Goal: Task Accomplishment & Management: Use online tool/utility

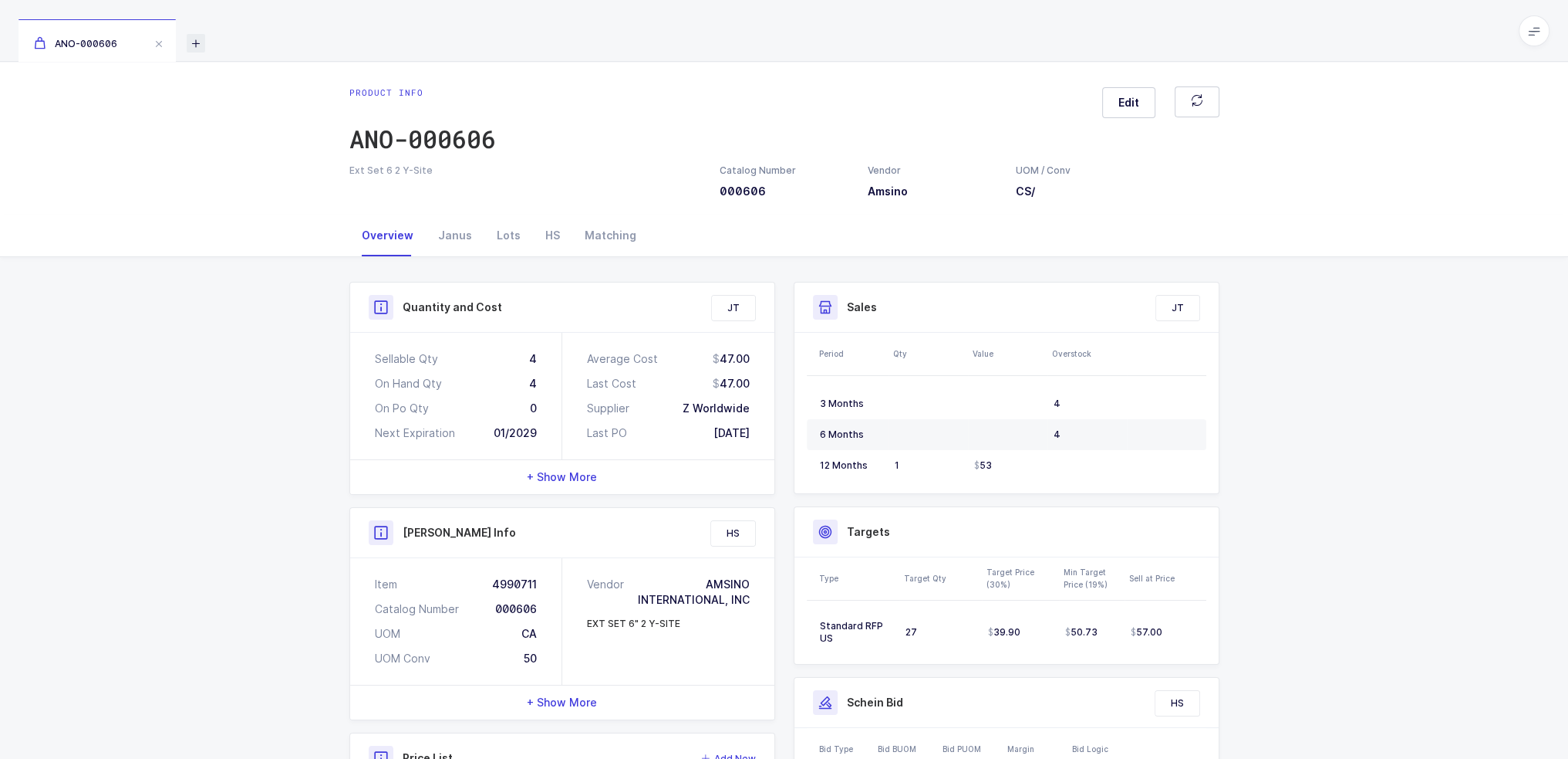
click at [194, 45] on icon at bounding box center [195, 43] width 18 height 18
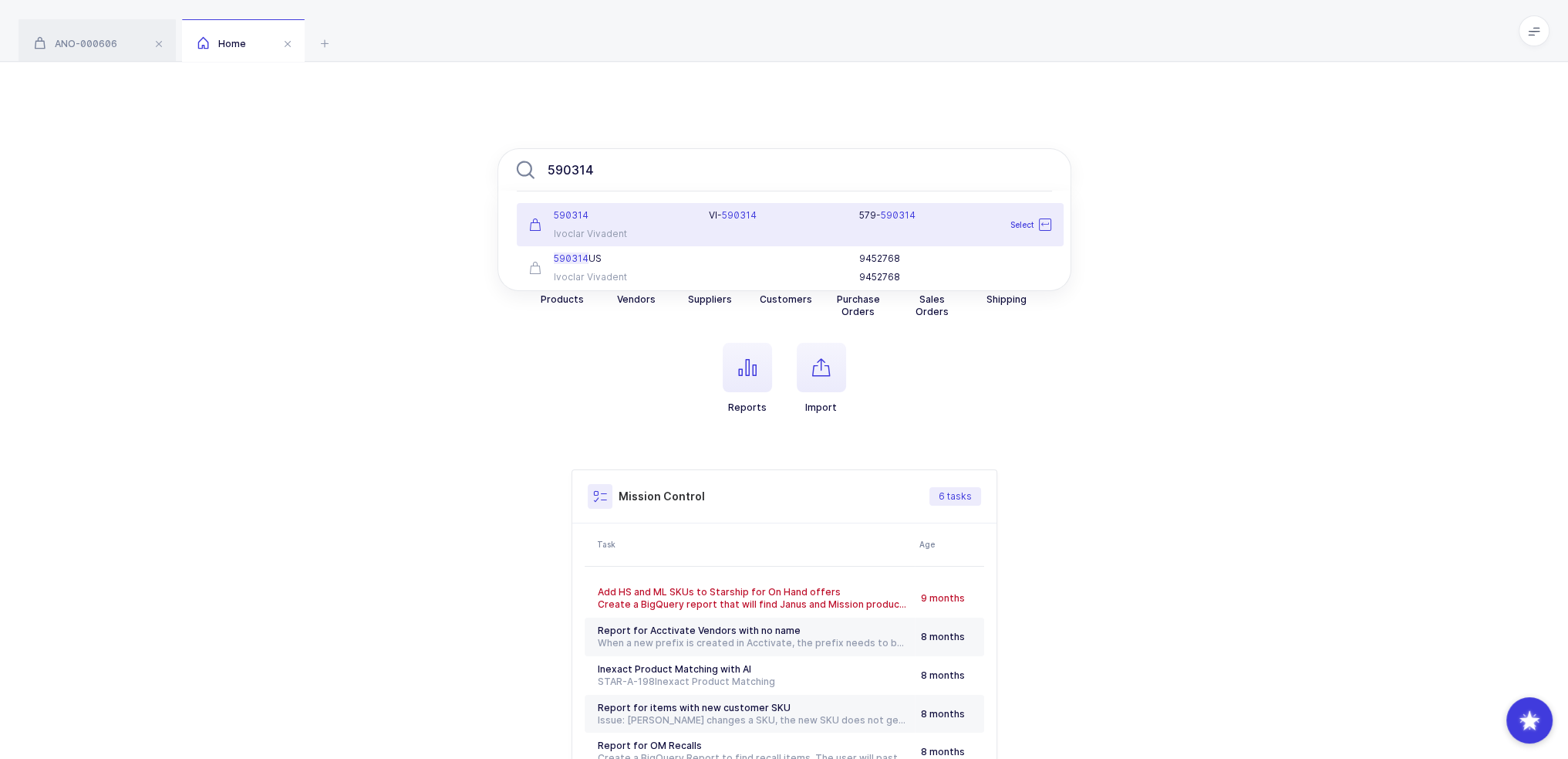
type input "590314"
click at [674, 225] on div "590314 Ivoclar Vivadent" at bounding box center [609, 224] width 180 height 31
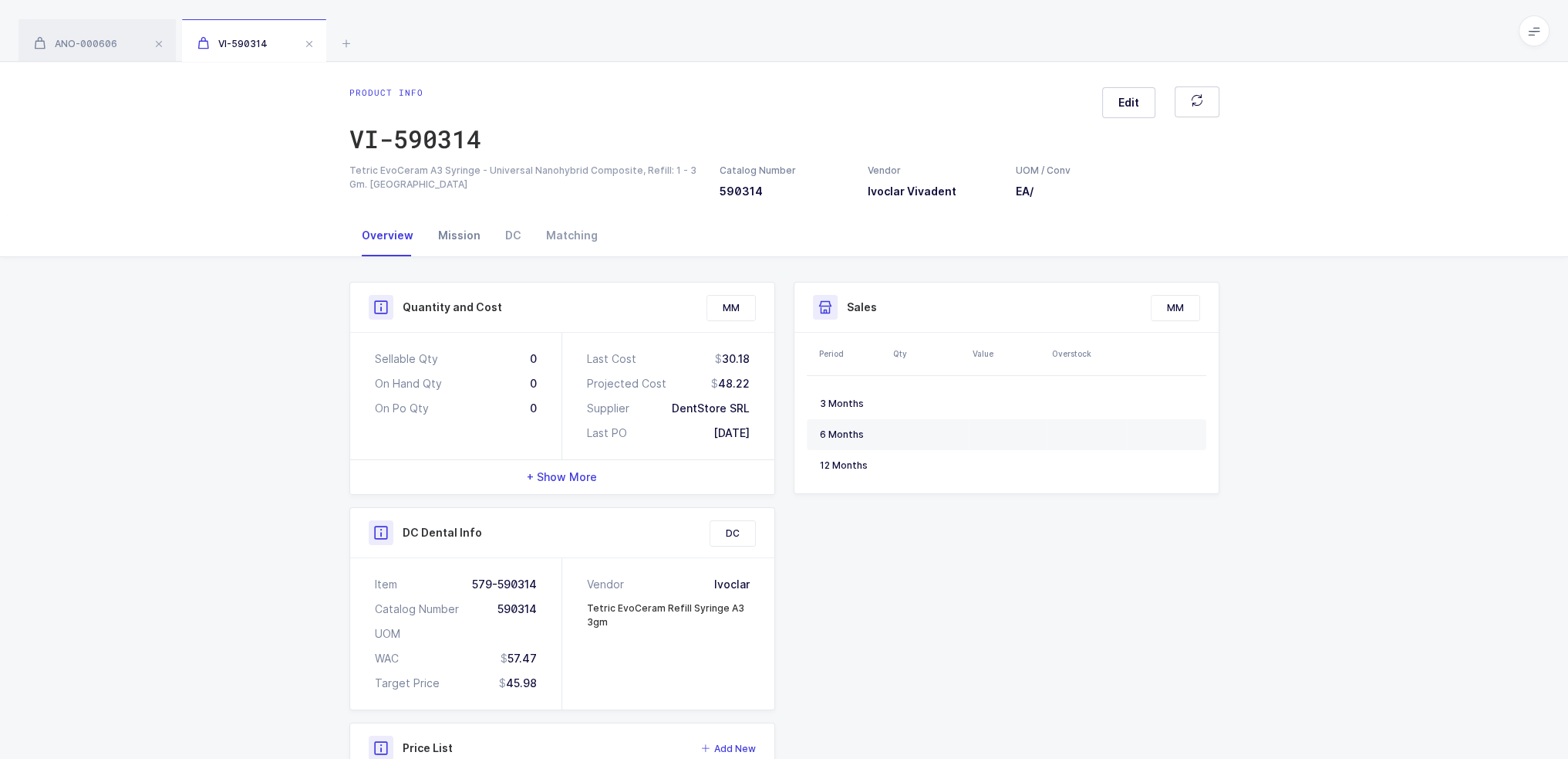
click at [467, 240] on div "Mission" at bounding box center [459, 235] width 67 height 41
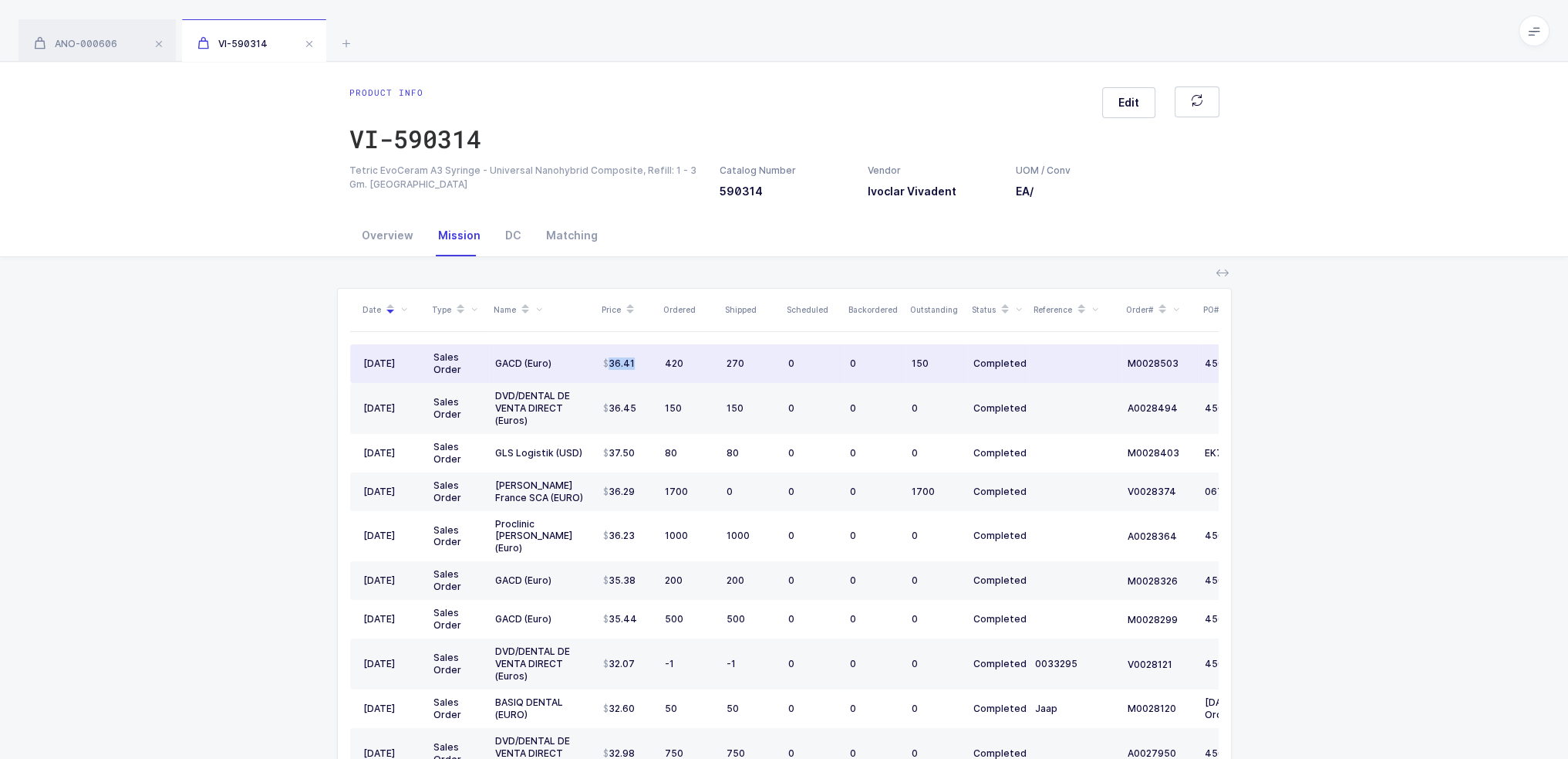
drag, startPoint x: 640, startPoint y: 362, endPoint x: 608, endPoint y: 364, distance: 32.1
click at [608, 364] on div "36.41" at bounding box center [628, 364] width 49 height 13
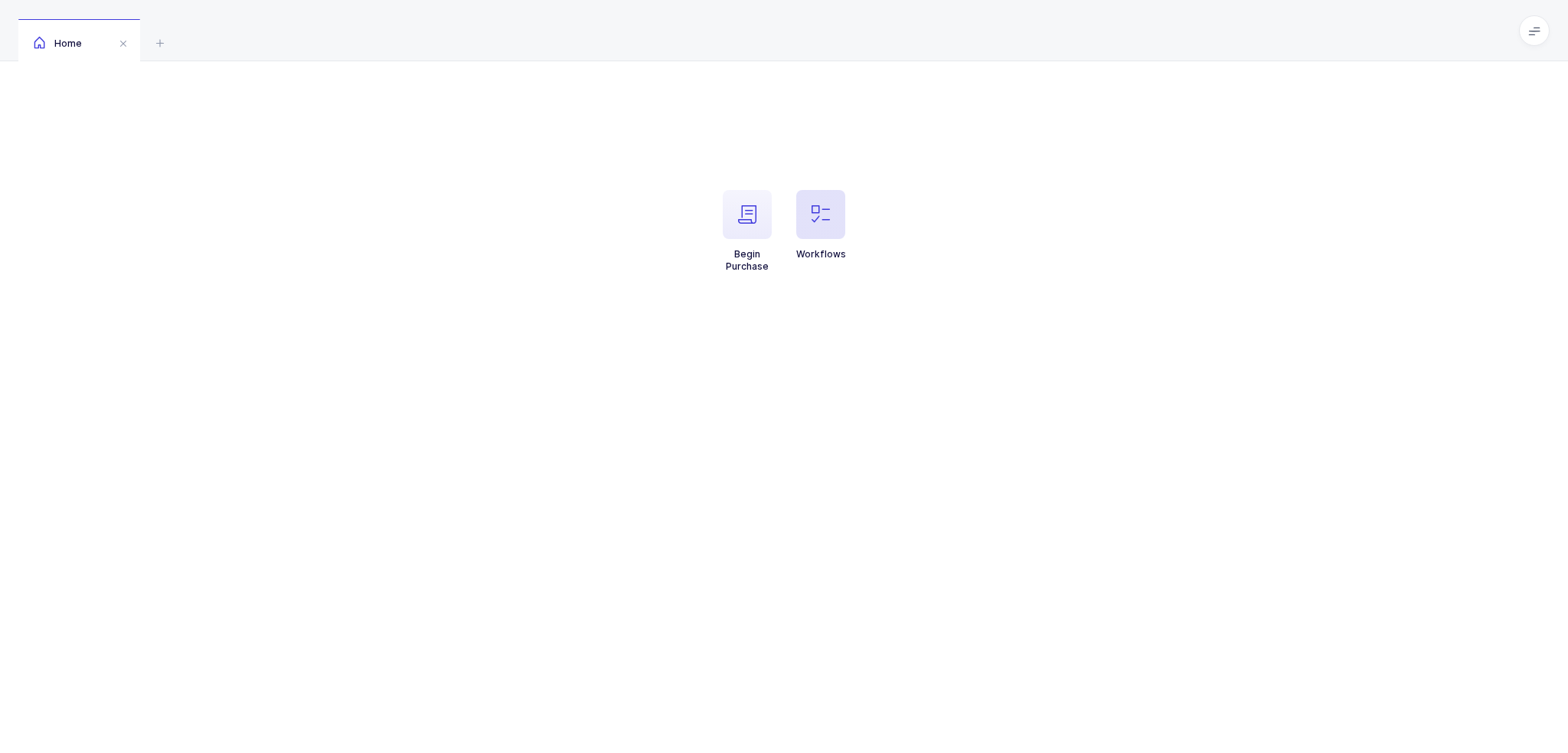
click at [830, 226] on span "button" at bounding box center [821, 214] width 49 height 49
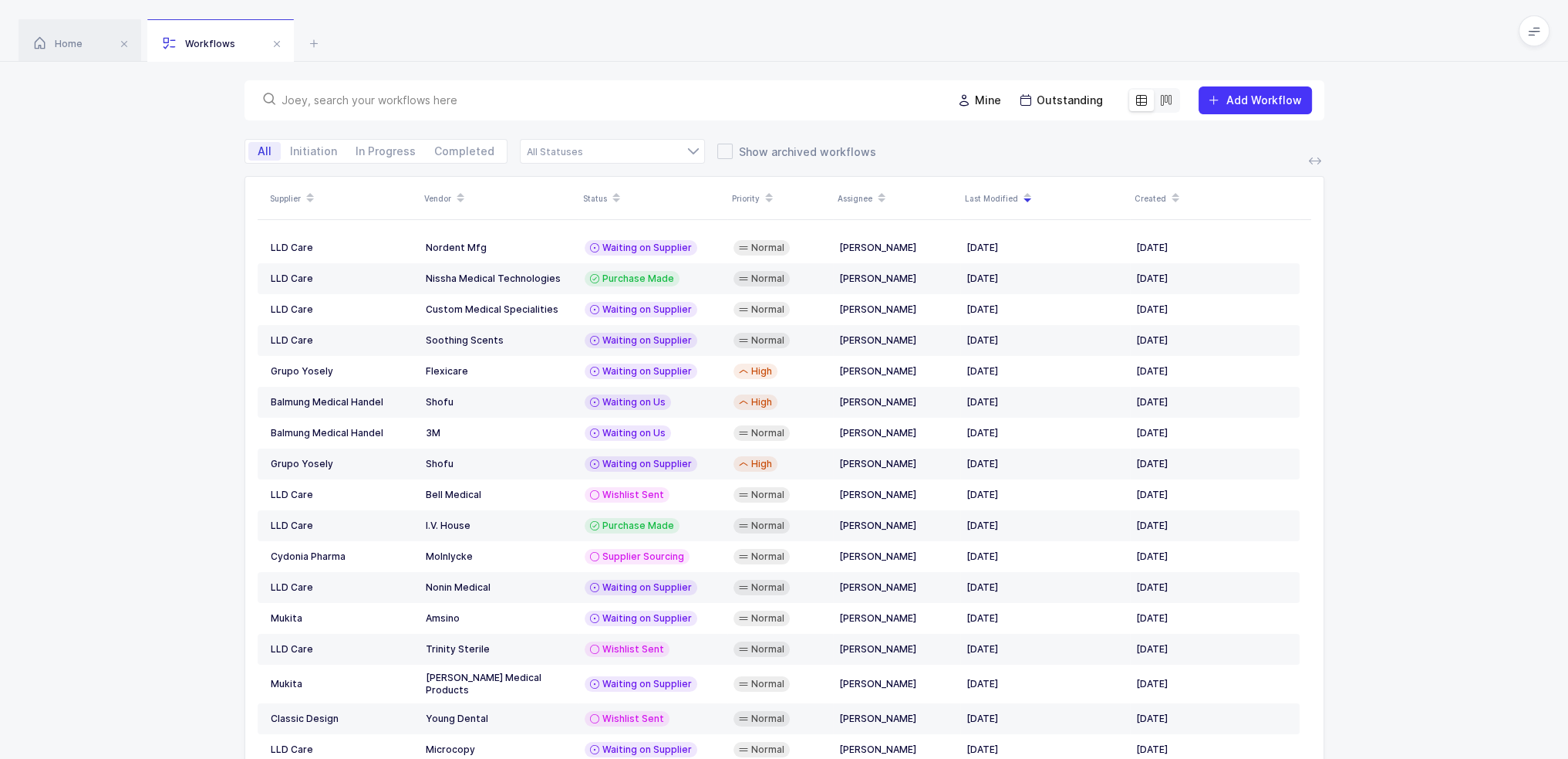
click at [416, 98] on input "text" at bounding box center [607, 100] width 651 height 15
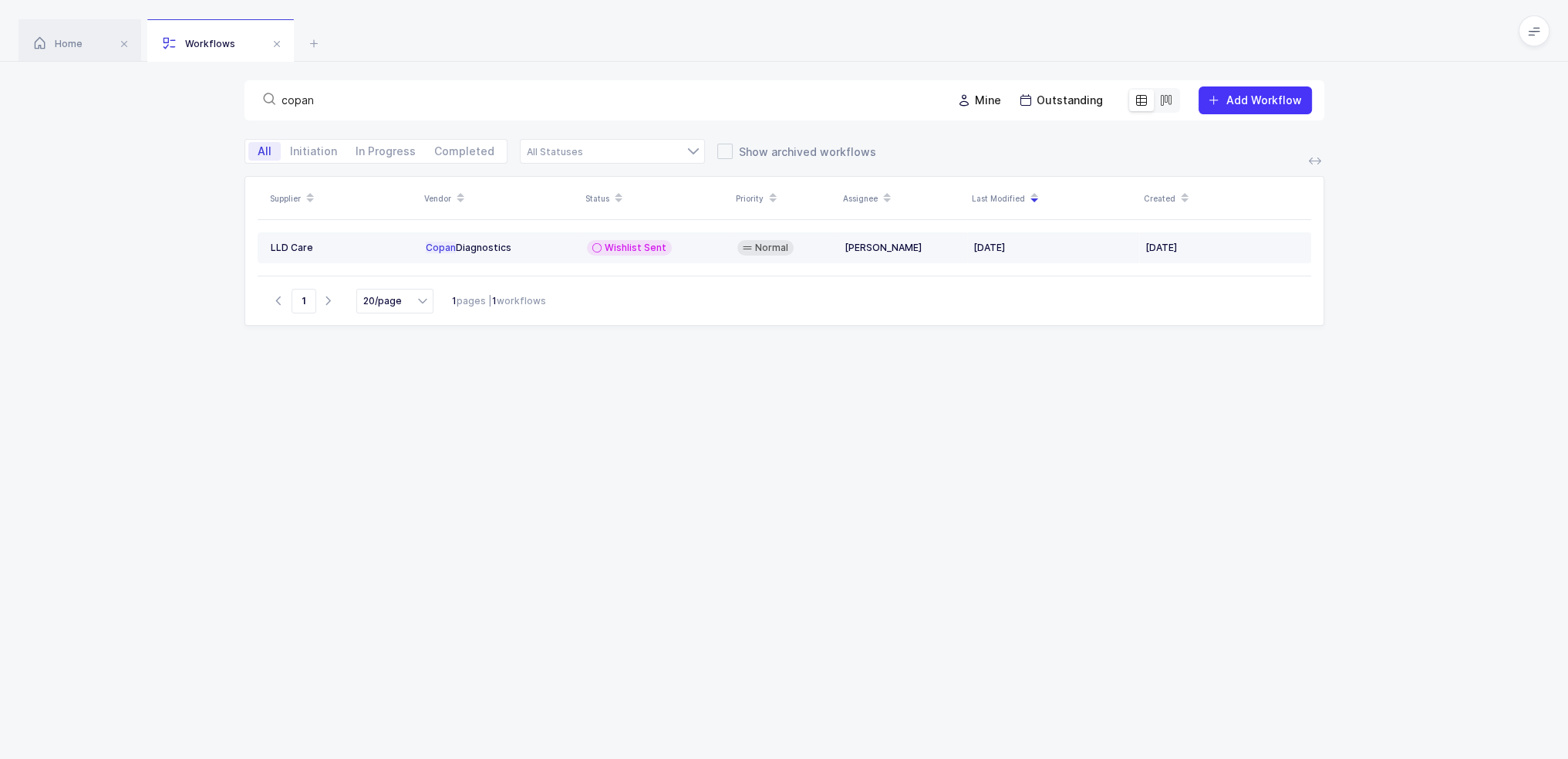
type input "copan"
click at [622, 244] on span "Wishlist Sent" at bounding box center [636, 248] width 62 height 13
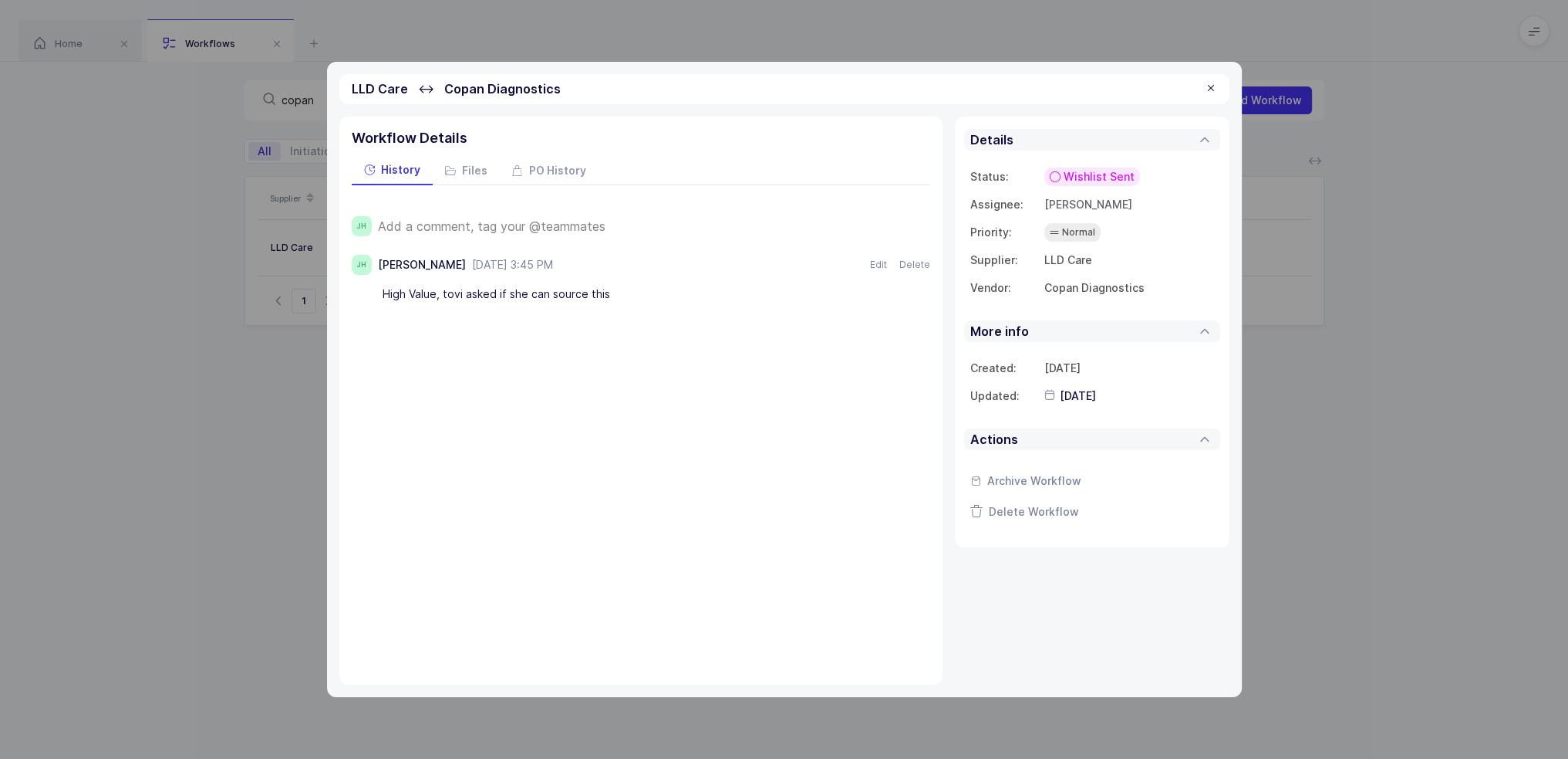
drag, startPoint x: 645, startPoint y: 292, endPoint x: 605, endPoint y: 294, distance: 40.0
click at [605, 294] on div "High Value, tovi asked if she can source this" at bounding box center [633, 294] width 502 height 26
drag, startPoint x: 636, startPoint y: 287, endPoint x: 621, endPoint y: 295, distance: 17.0
click at [621, 295] on div "High Value, tovi asked if she can source this" at bounding box center [633, 294] width 502 height 26
click at [524, 221] on span "Add a comment, tag your @teammates" at bounding box center [491, 225] width 228 height 13
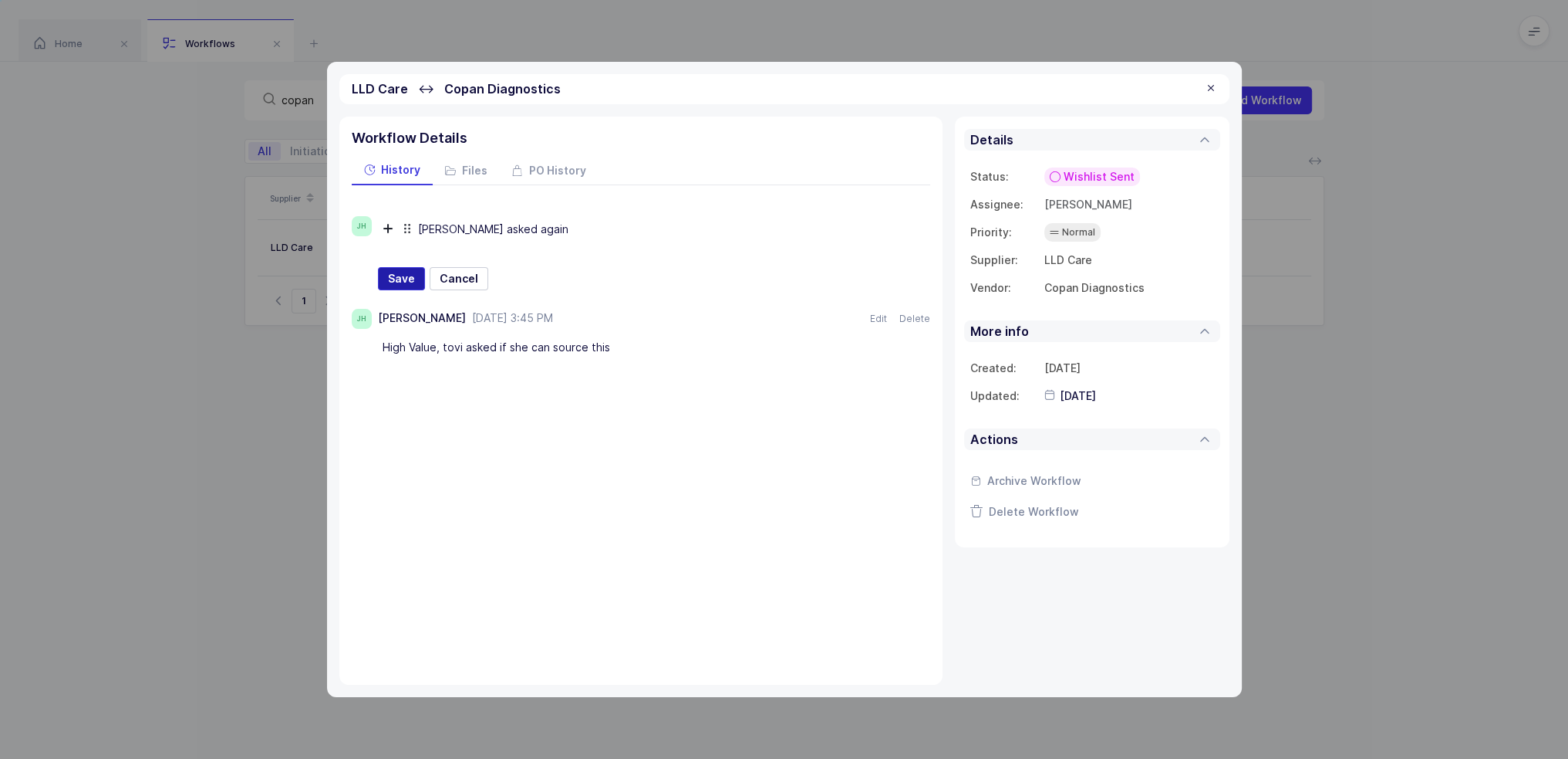
click at [398, 279] on span "Save" at bounding box center [402, 278] width 27 height 15
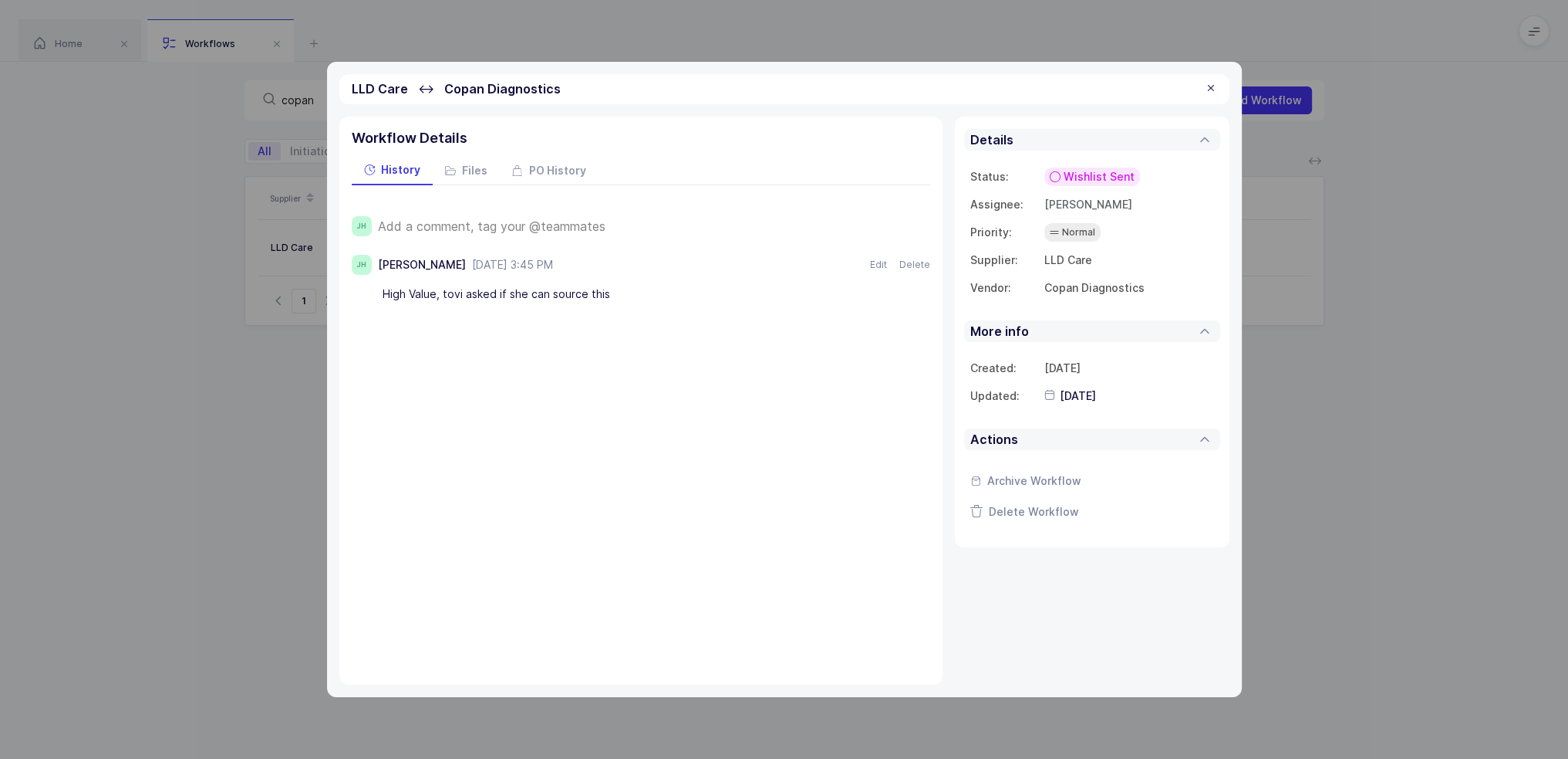
type input "[DATE]"
click at [1212, 88] on div at bounding box center [1211, 88] width 13 height 13
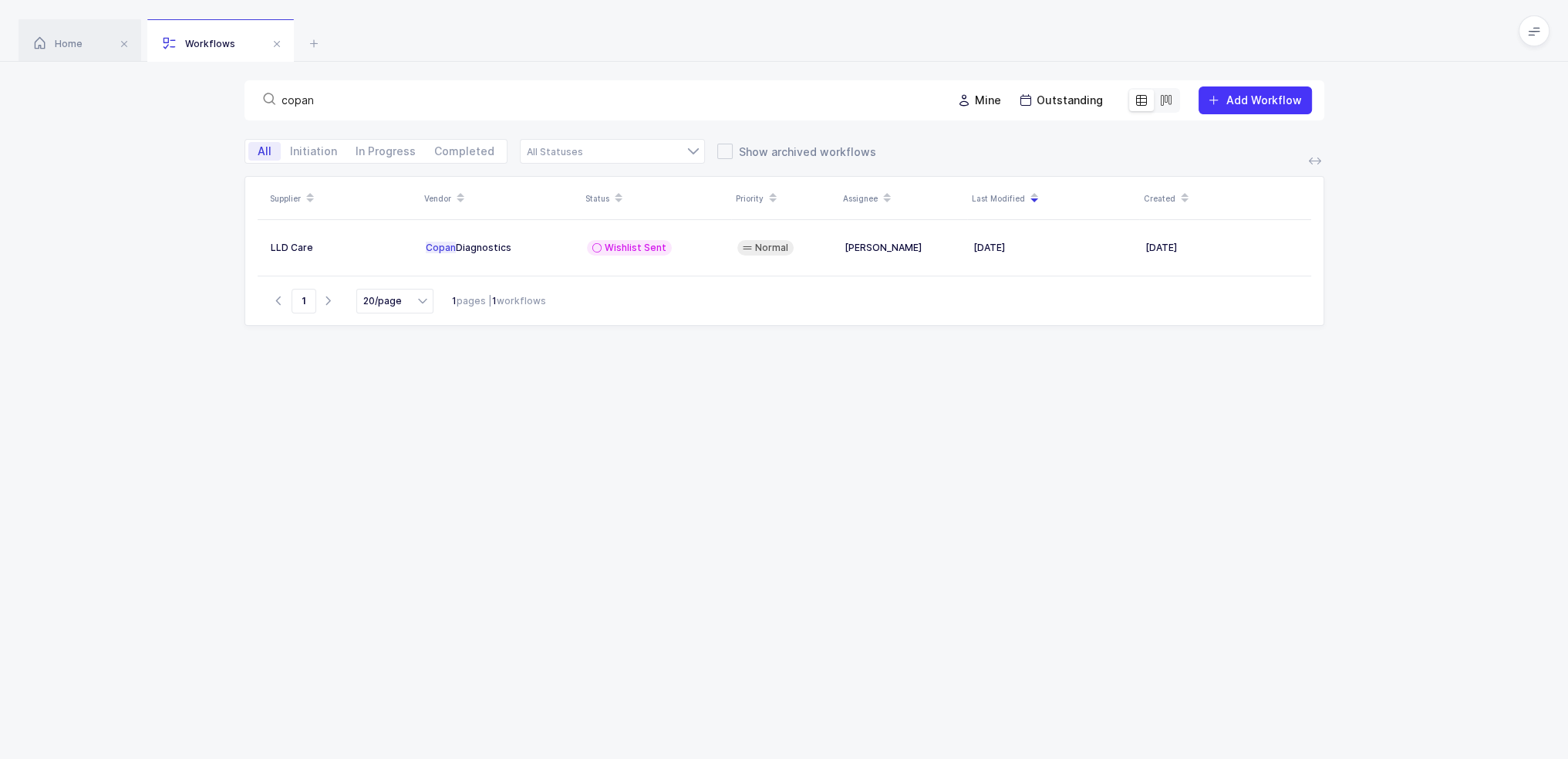
drag, startPoint x: 379, startPoint y: 97, endPoint x: 229, endPoint y: 95, distance: 150.0
click at [230, 97] on div "copan Mine Outstanding Add Workflow" at bounding box center [784, 100] width 1568 height 77
type input "darco"
click at [1277, 99] on span "Add Workflow" at bounding box center [1264, 100] width 75 height 13
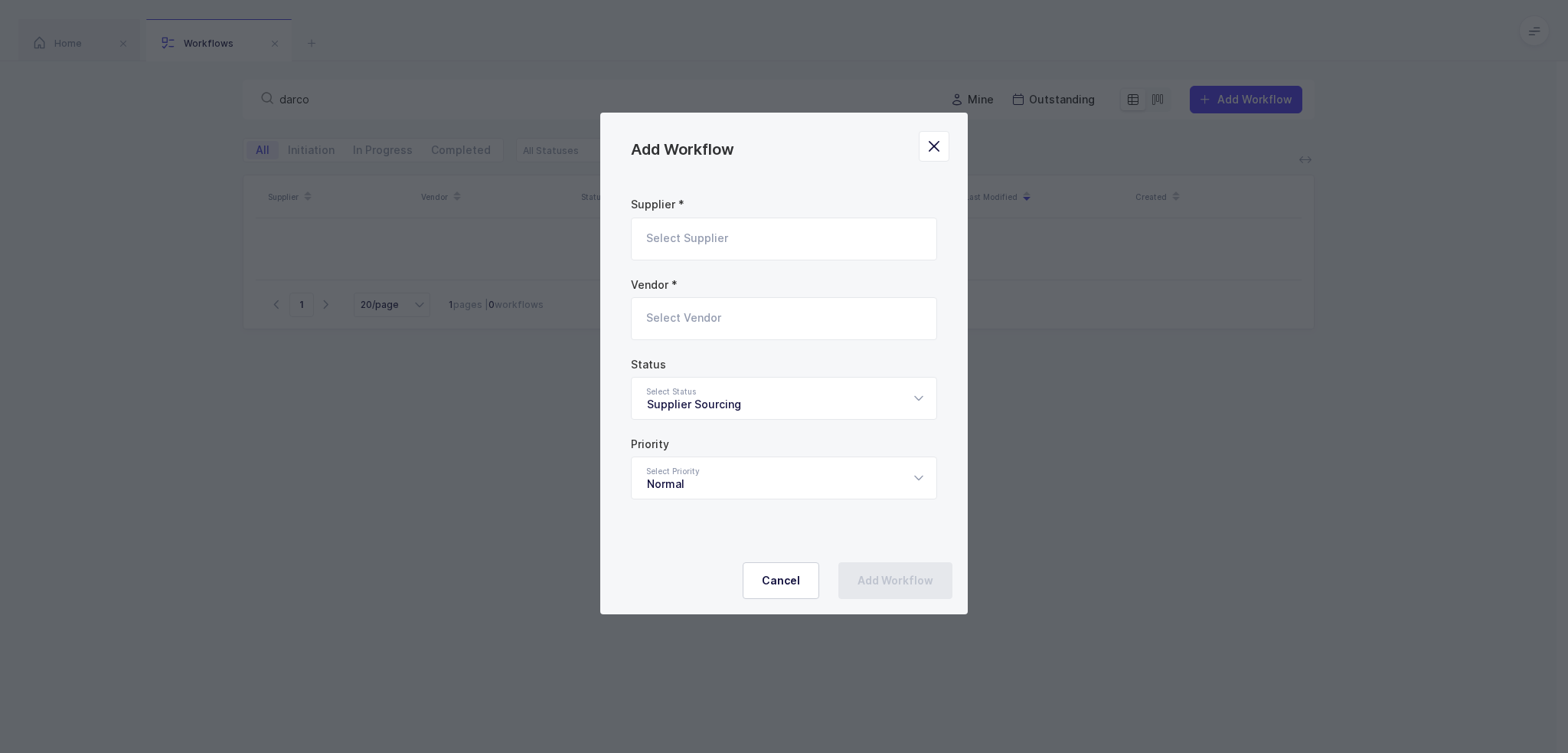
click at [766, 234] on input "Add Workflow" at bounding box center [784, 239] width 306 height 43
click at [701, 298] on li "LLD Care" at bounding box center [790, 290] width 304 height 24
type input "LLD Care"
click at [701, 317] on input "Add Workflow" at bounding box center [784, 318] width 306 height 43
click at [706, 373] on div "Darco" at bounding box center [760, 369] width 227 height 15
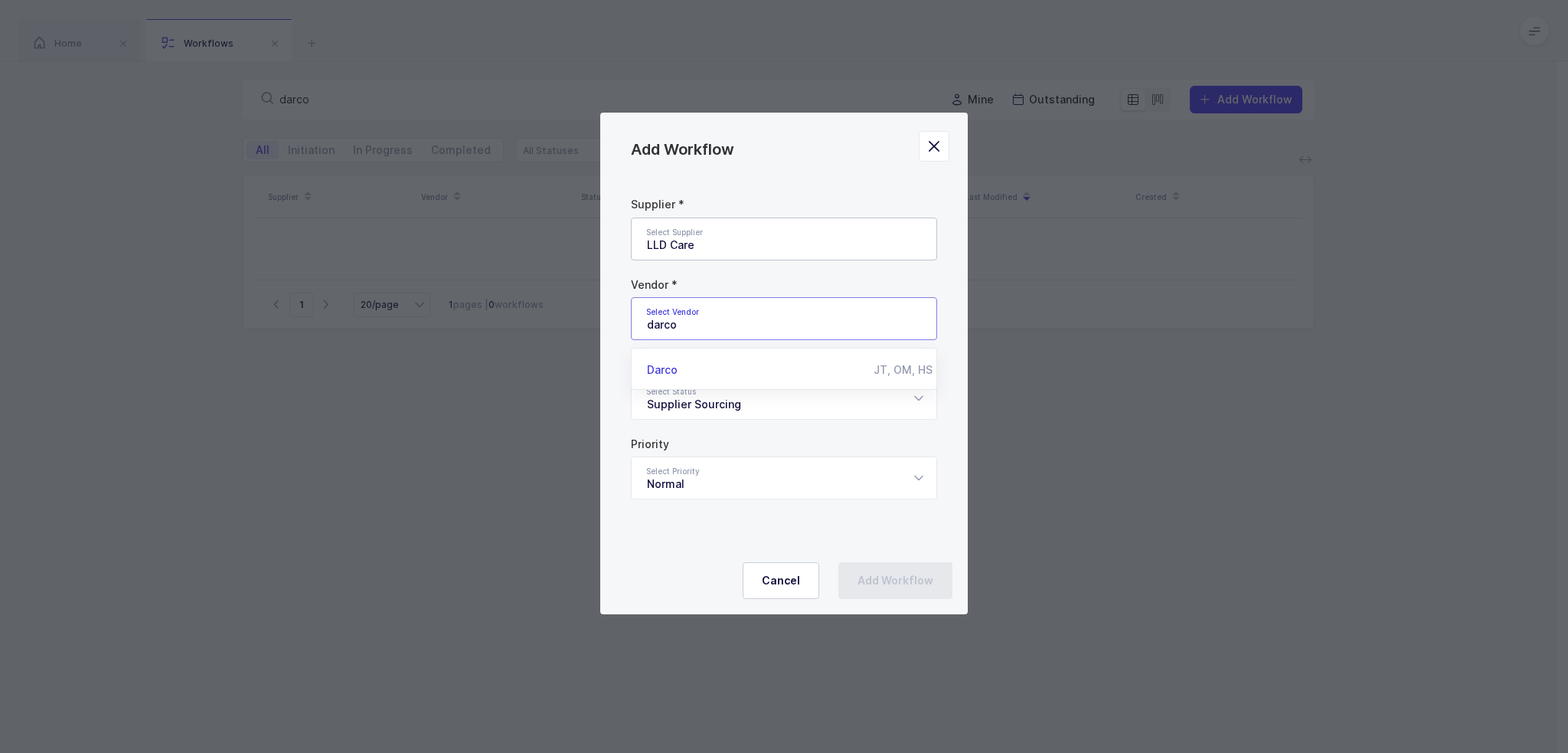
type input "Darco"
click at [707, 405] on div "Supplier Sourcing" at bounding box center [784, 398] width 306 height 43
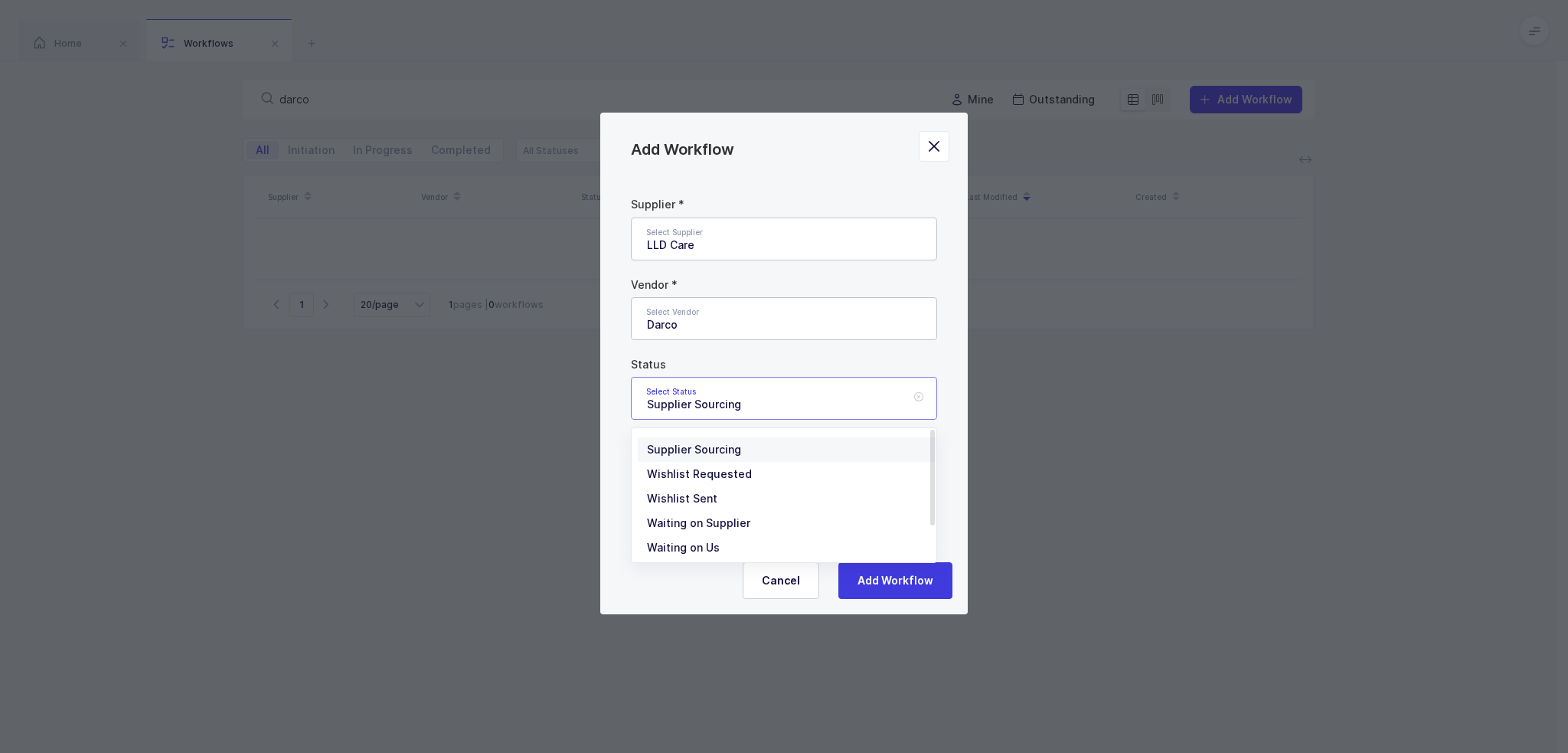
click at [710, 405] on div "Supplier Sourcing" at bounding box center [784, 398] width 306 height 43
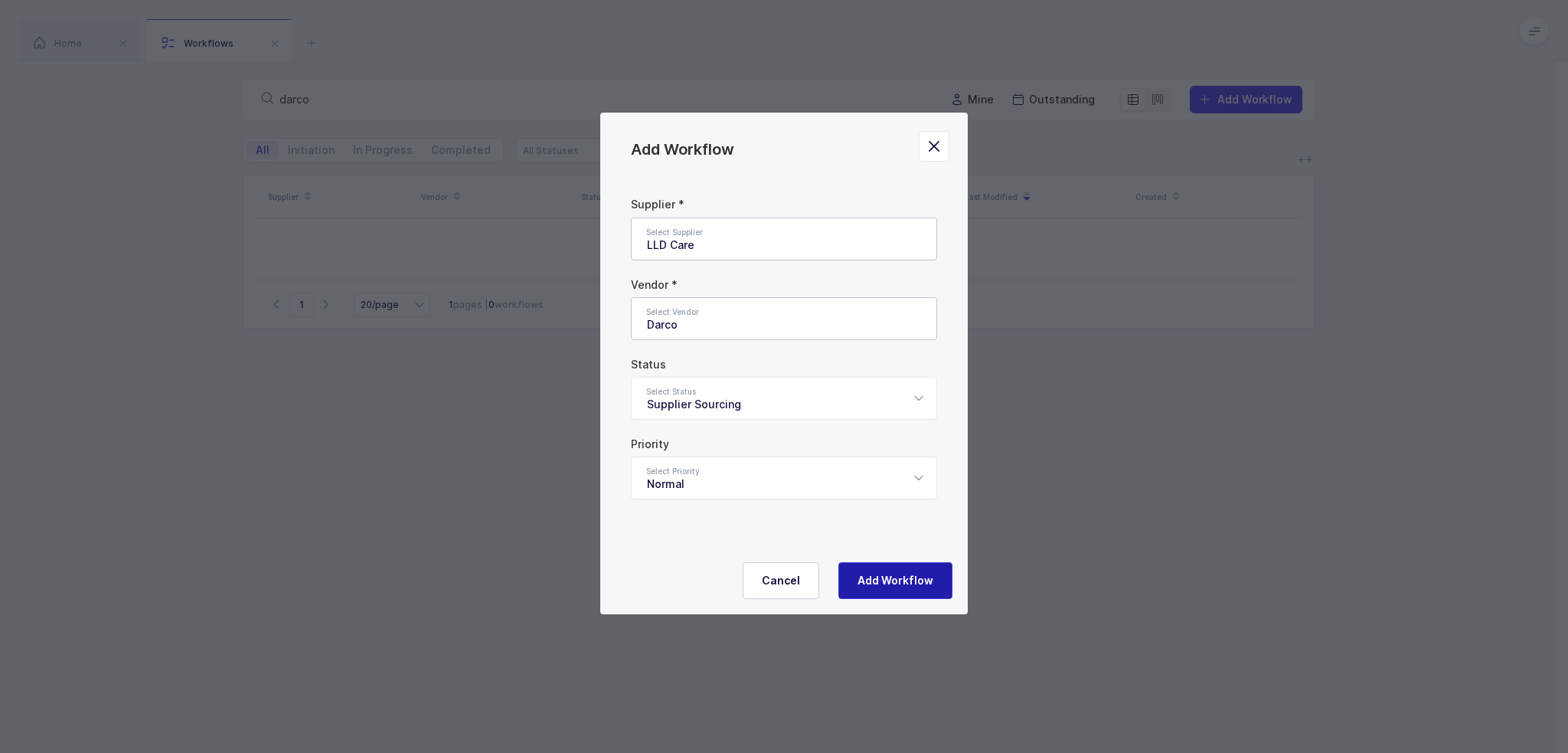
click at [940, 592] on button "Add Workflow" at bounding box center [895, 580] width 114 height 37
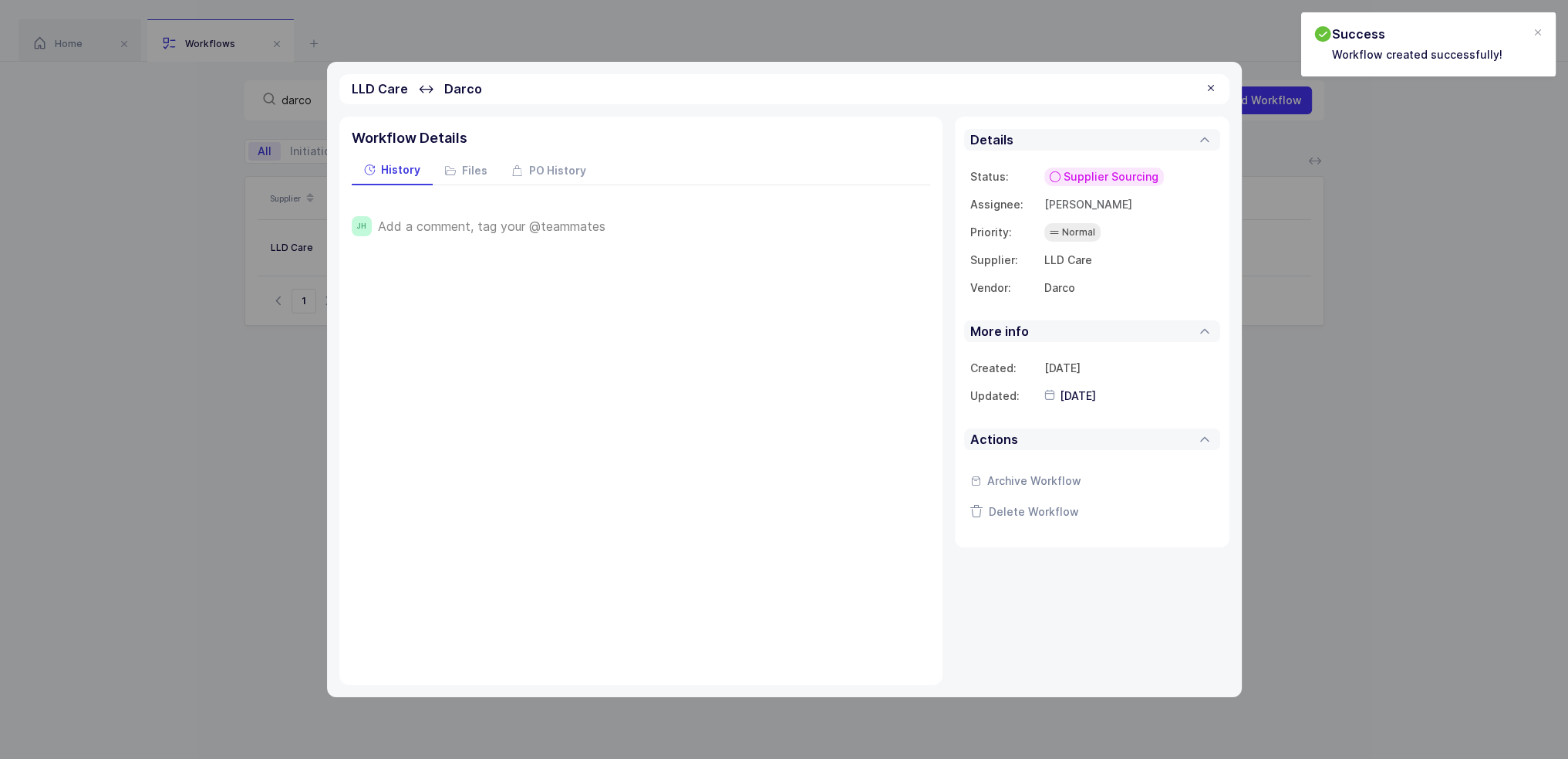
click at [565, 221] on span "Add a comment, tag your @teammates" at bounding box center [491, 225] width 228 height 13
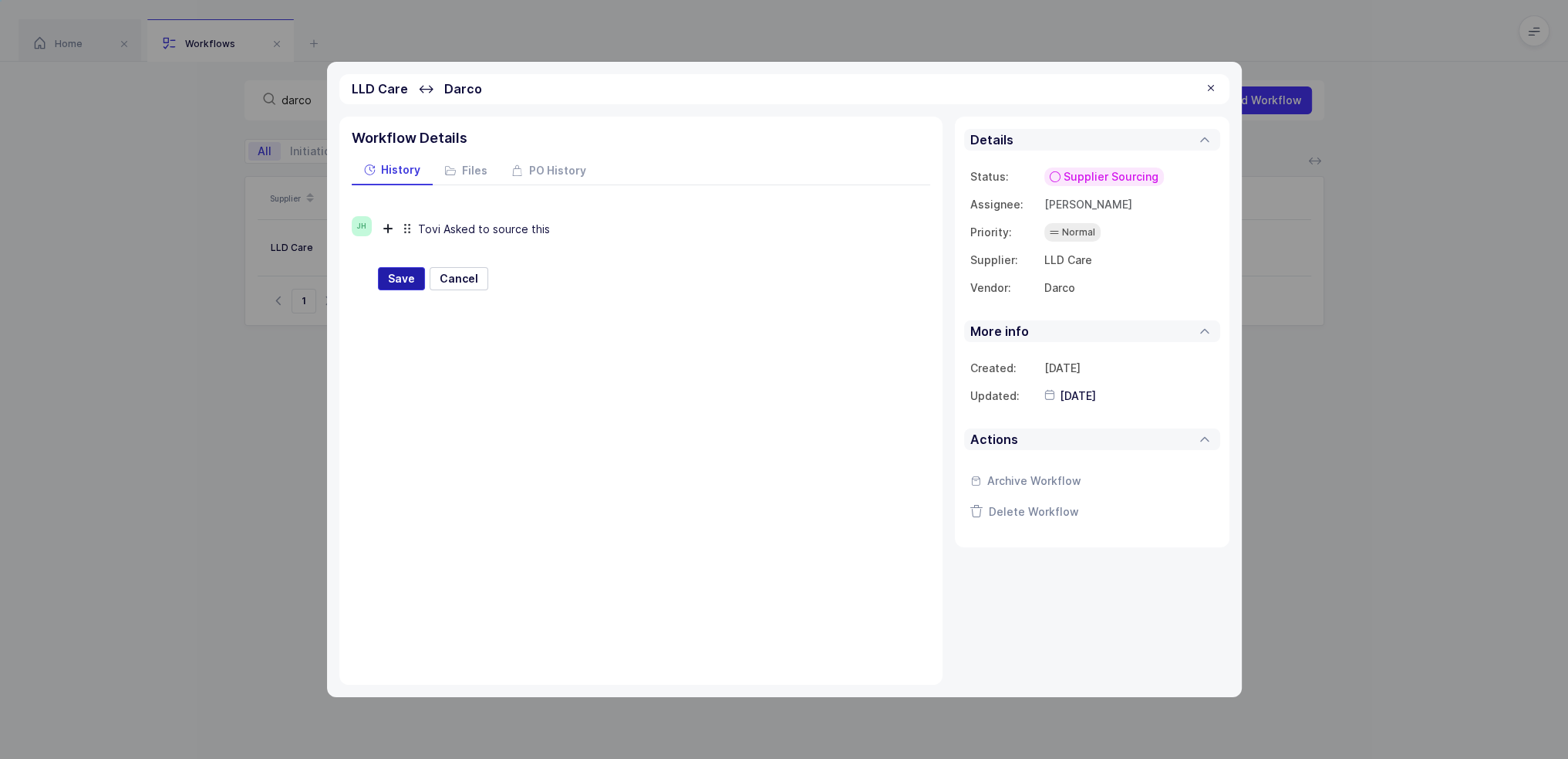
click at [405, 279] on span "Save" at bounding box center [402, 278] width 27 height 15
click at [1205, 85] on div at bounding box center [1211, 88] width 13 height 13
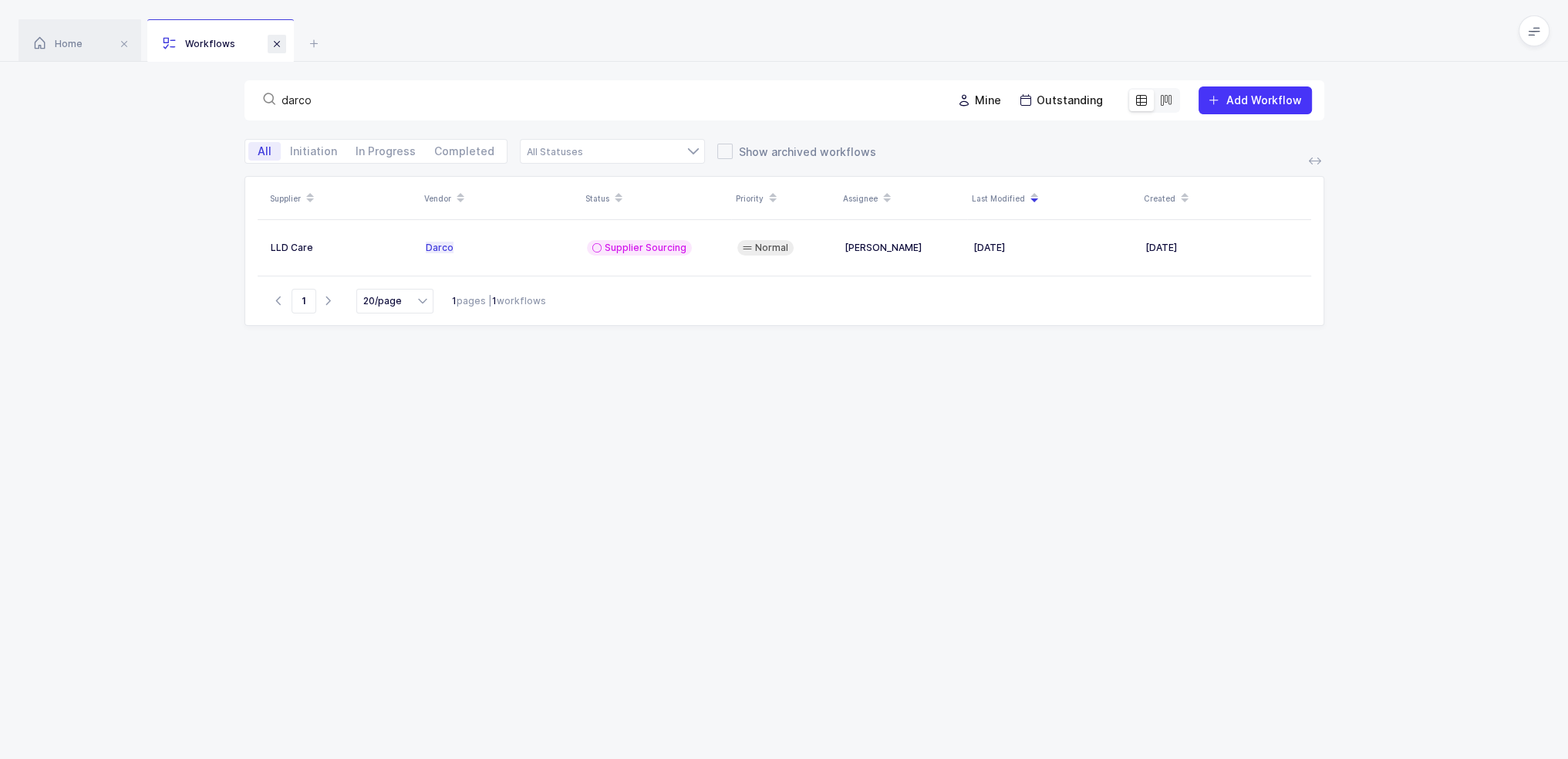
click at [273, 48] on span at bounding box center [276, 44] width 18 height 18
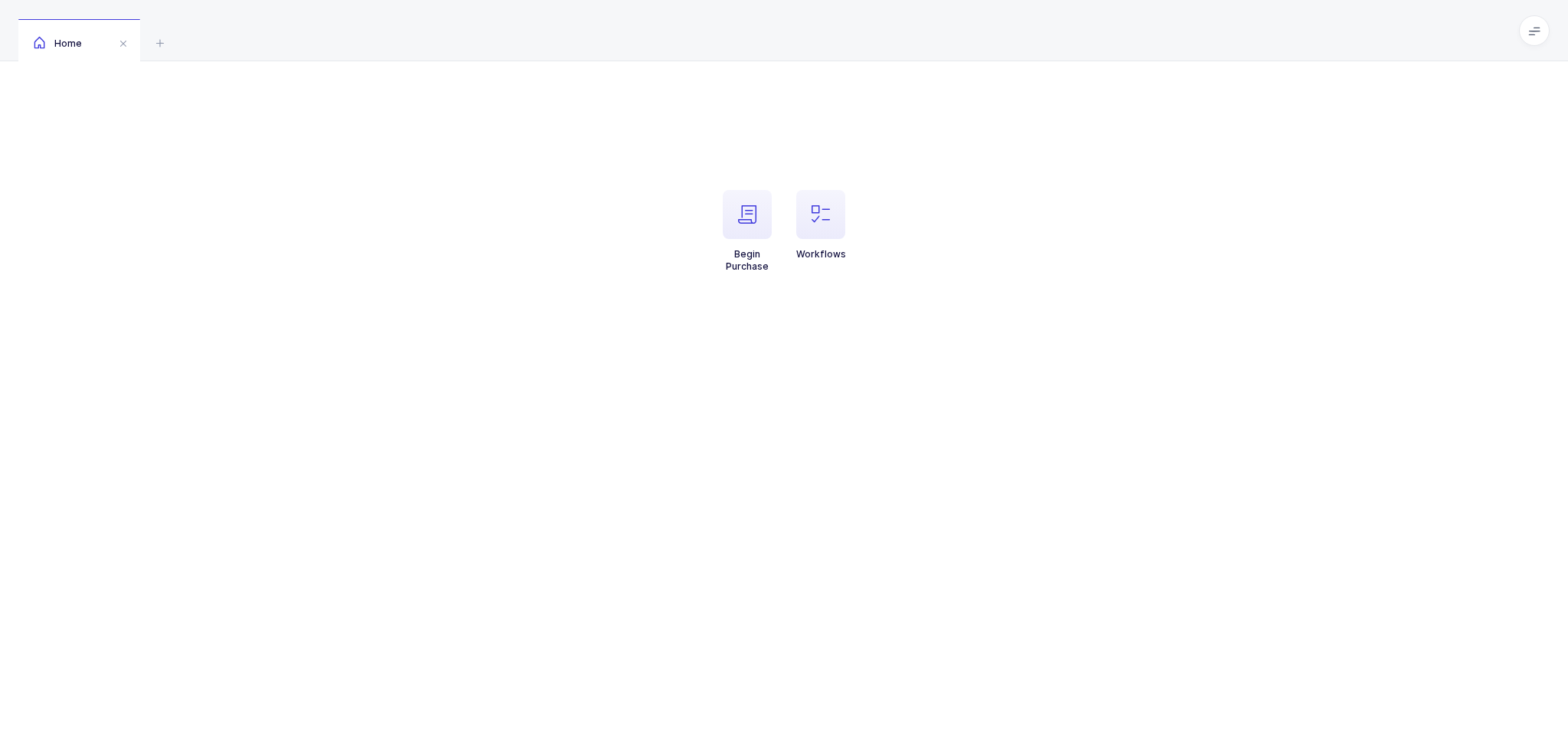
click at [846, 209] on li "Workflows" at bounding box center [820, 231] width 73 height 83
click at [842, 210] on span "button" at bounding box center [821, 214] width 49 height 49
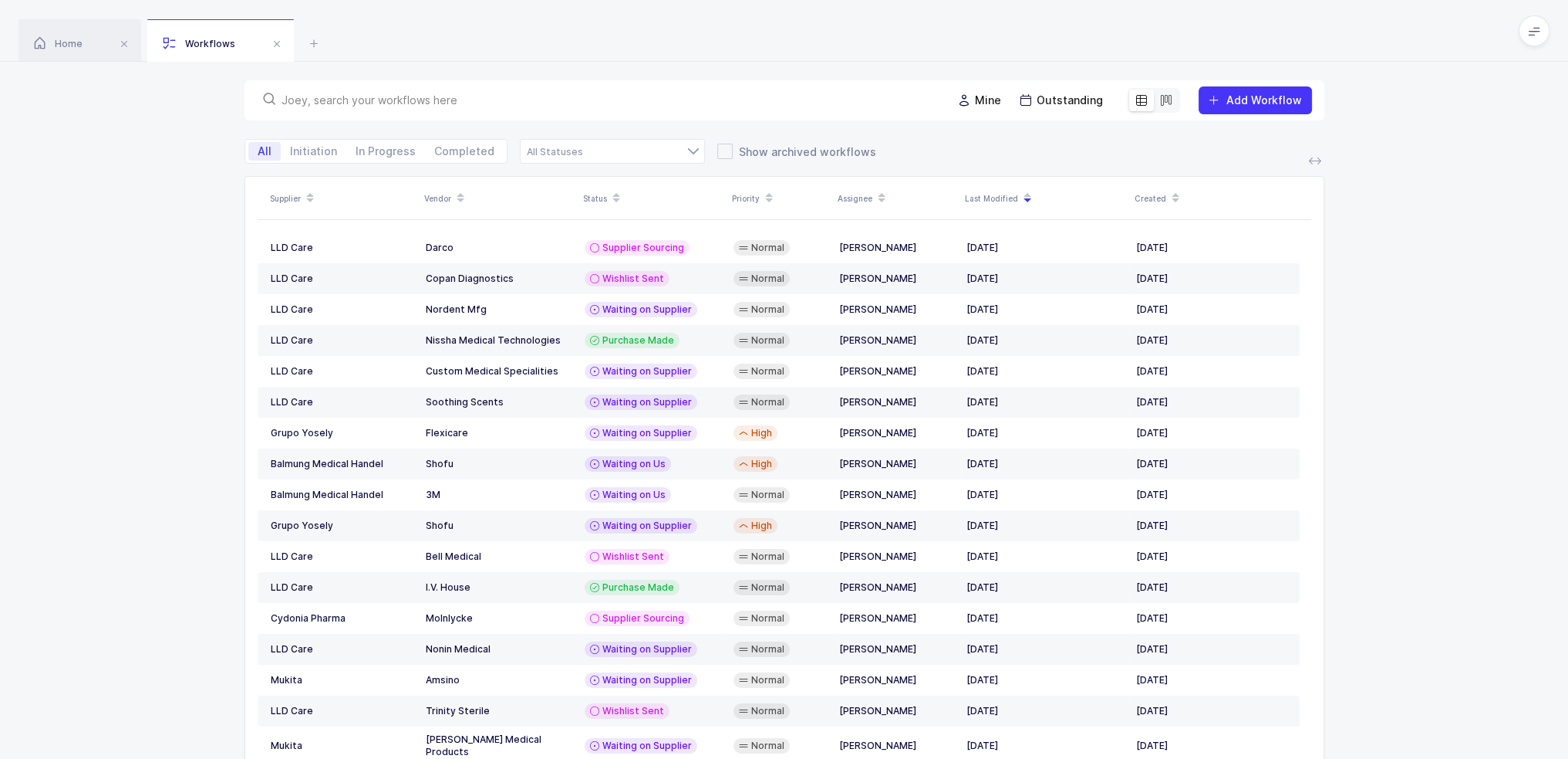
click at [521, 101] on input "text" at bounding box center [607, 100] width 651 height 15
type input "ivocl"
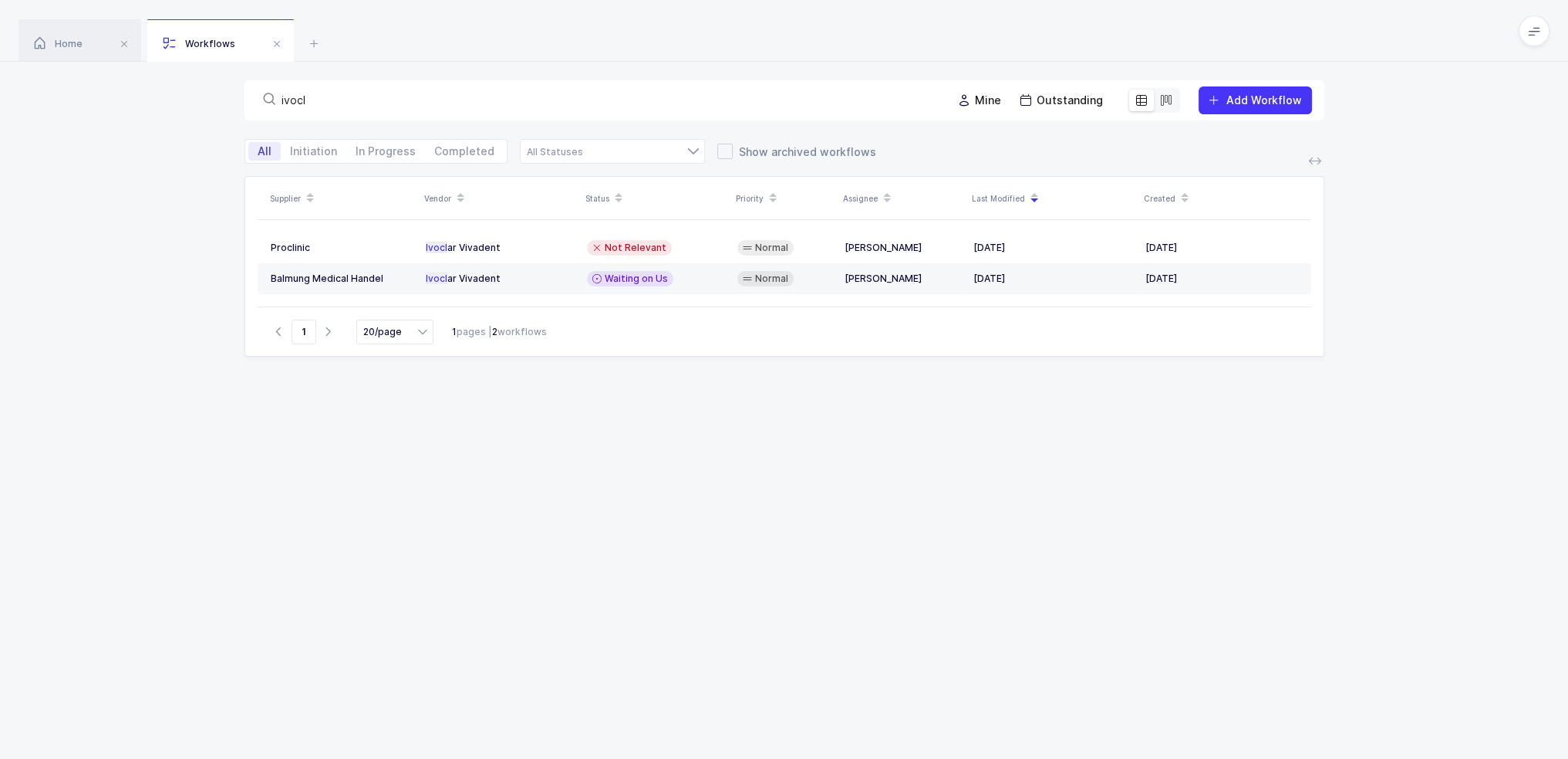
drag, startPoint x: 818, startPoint y: 107, endPoint x: 240, endPoint y: 102, distance: 578.0
click at [240, 102] on div "ivocl Mine Outstanding Add Workflow" at bounding box center [784, 100] width 1568 height 77
